Goal: Transaction & Acquisition: Purchase product/service

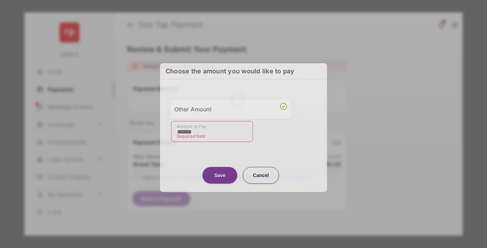
type input "******"
click at [220, 171] on button "Save" at bounding box center [219, 174] width 35 height 17
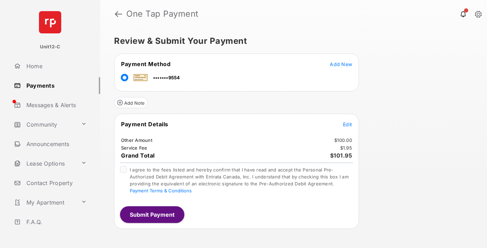
click at [347, 124] on span "Edit" at bounding box center [347, 124] width 9 height 6
click at [152, 214] on button "Submit Payment" at bounding box center [152, 214] width 64 height 17
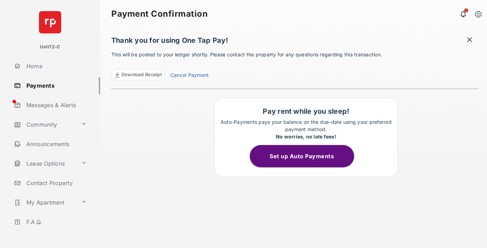
click at [469, 40] on span at bounding box center [469, 40] width 7 height 9
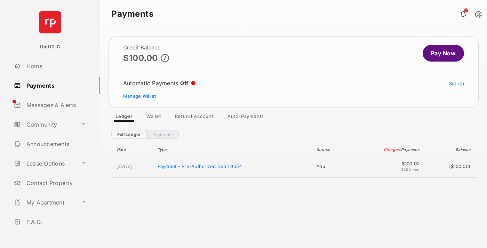
click at [139, 96] on link "Manage Wallet" at bounding box center [139, 96] width 33 height 6
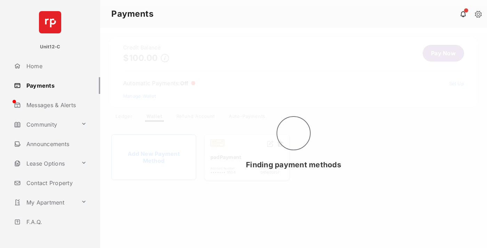
click at [280, 144] on button at bounding box center [279, 144] width 7 height 8
